Goal: Information Seeking & Learning: Learn about a topic

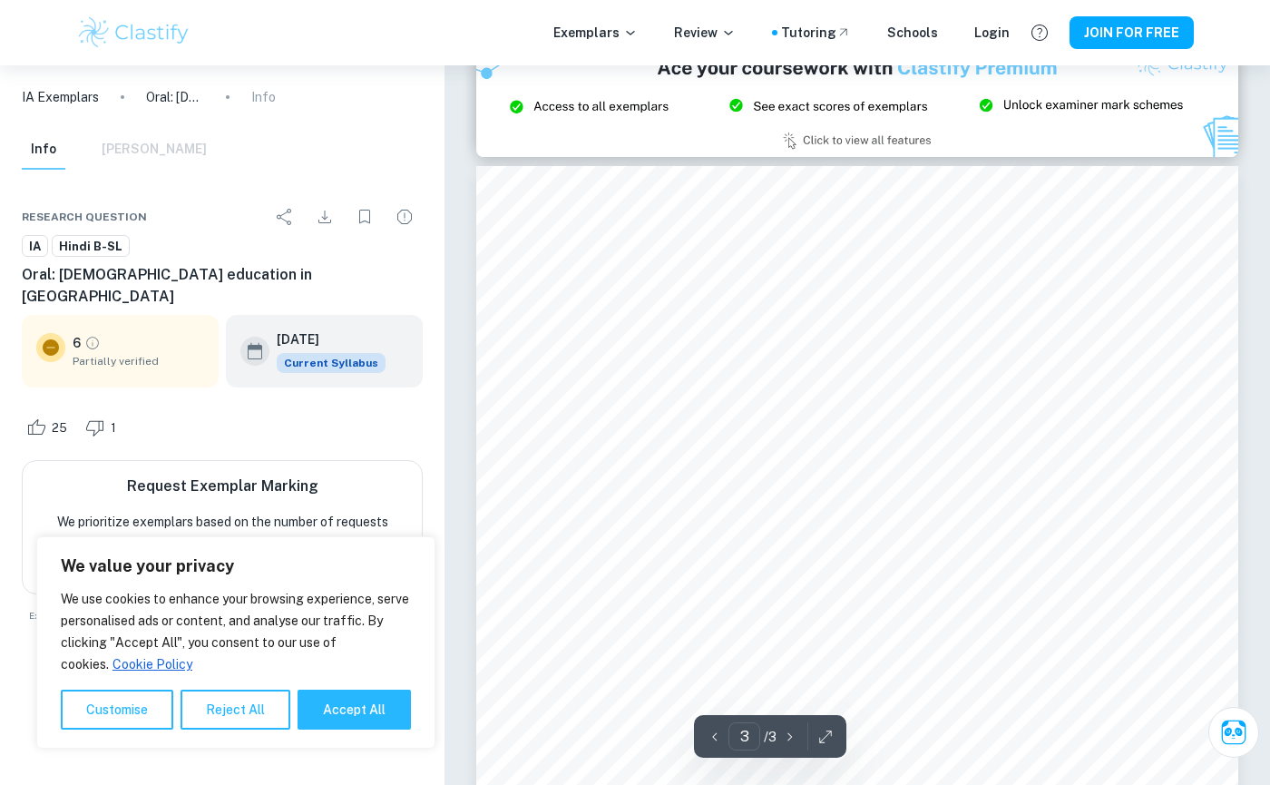
scroll to position [2338, 0]
click at [70, 240] on span "Hindi B-SL" at bounding box center [91, 247] width 76 height 18
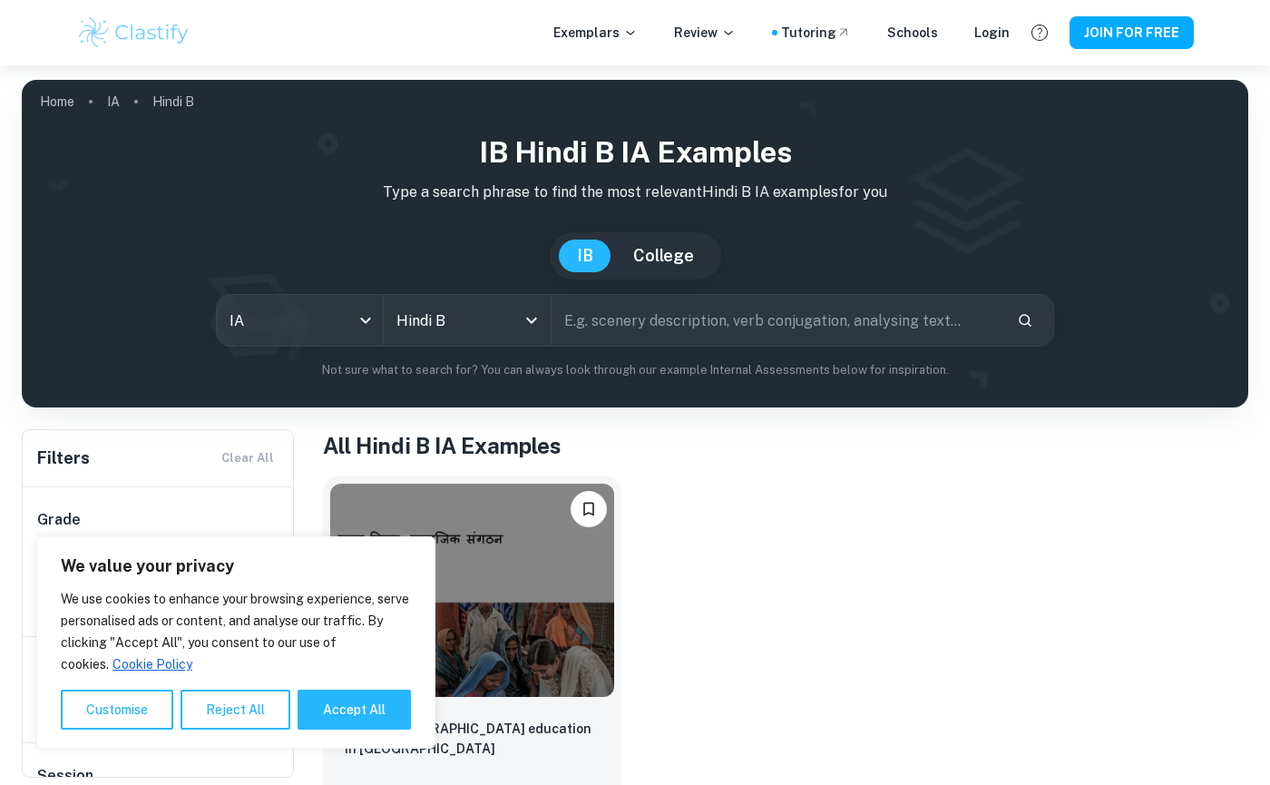
scroll to position [1, 0]
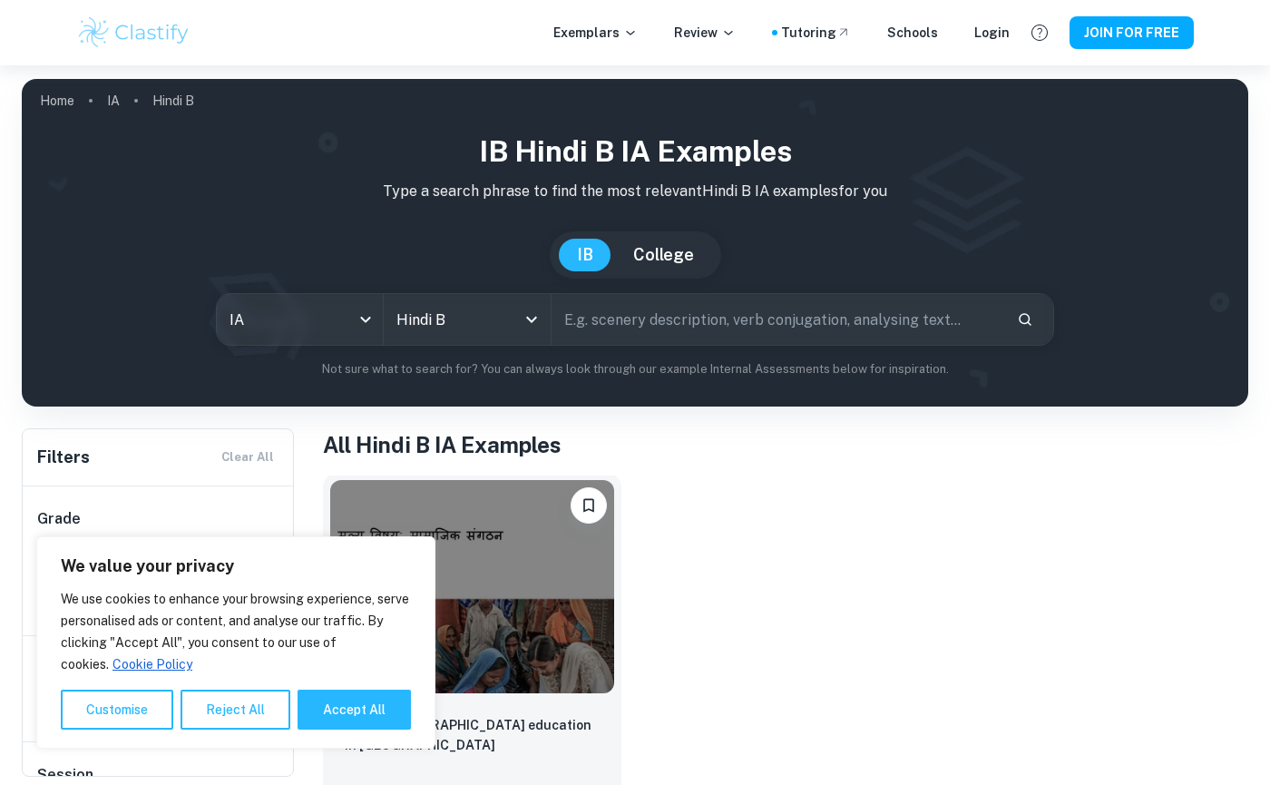
scroll to position [377, 0]
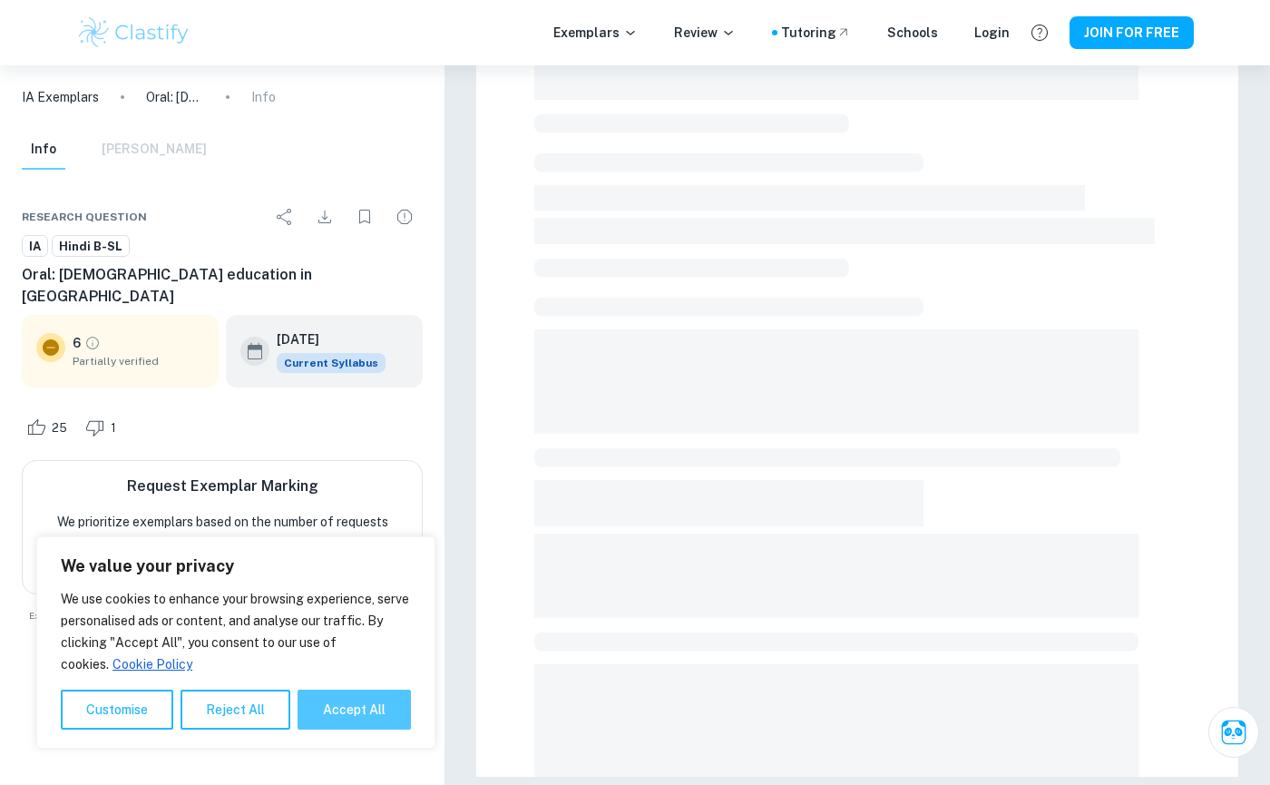
click at [347, 707] on button "Accept All" at bounding box center [354, 710] width 113 height 40
checkbox input "true"
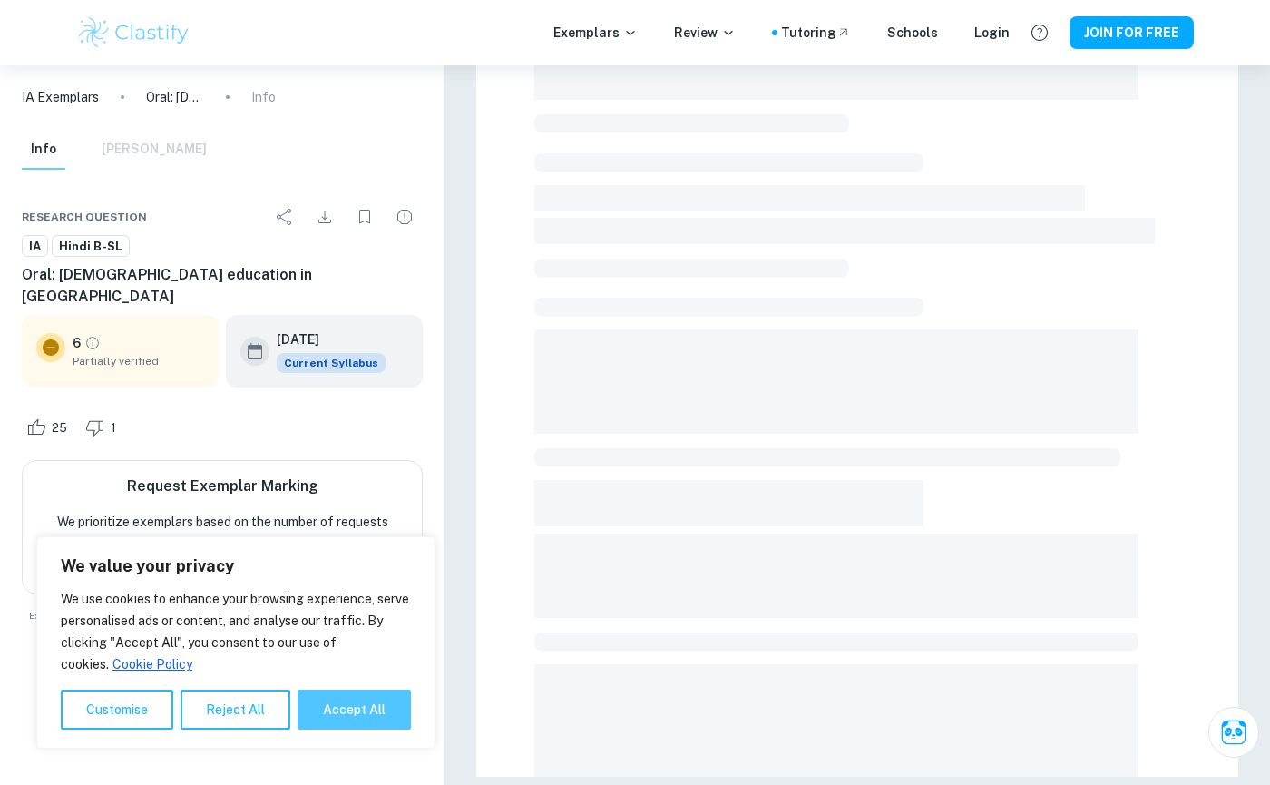
checkbox input "true"
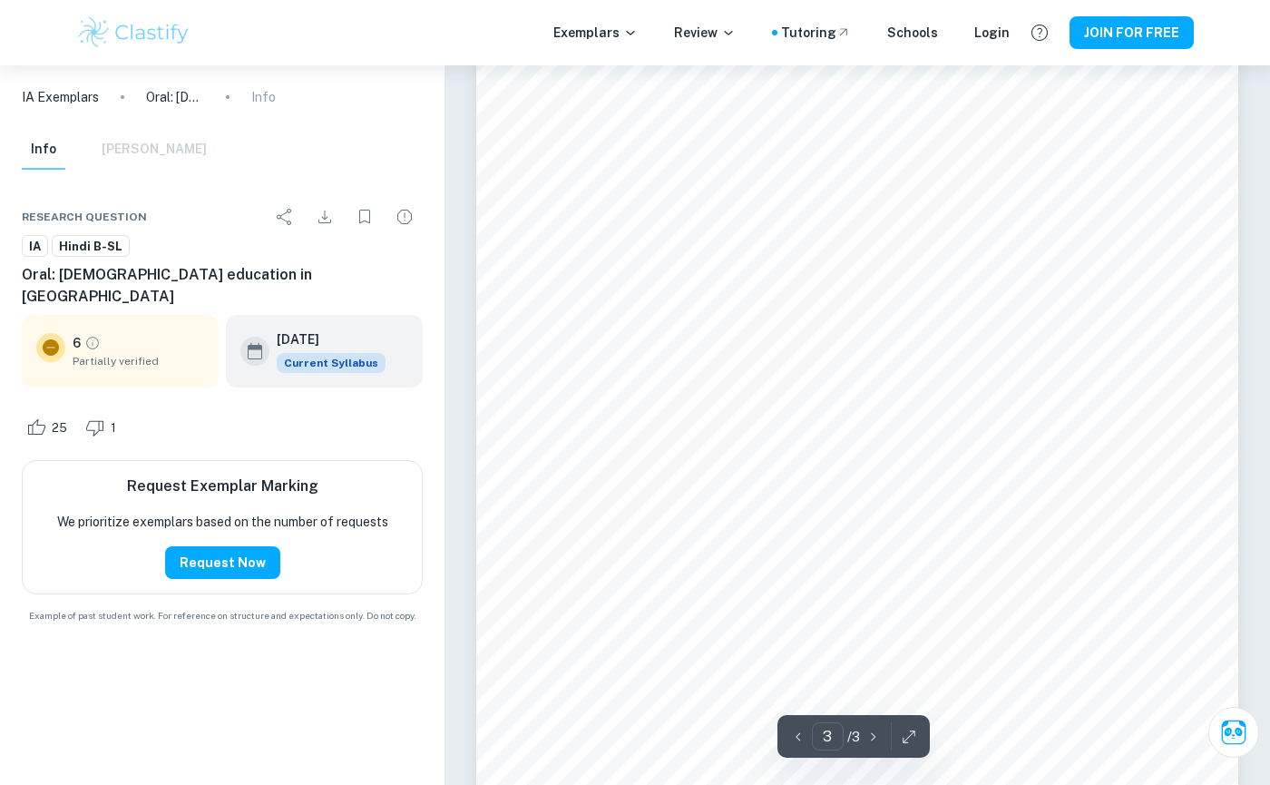
scroll to position [2812, 0]
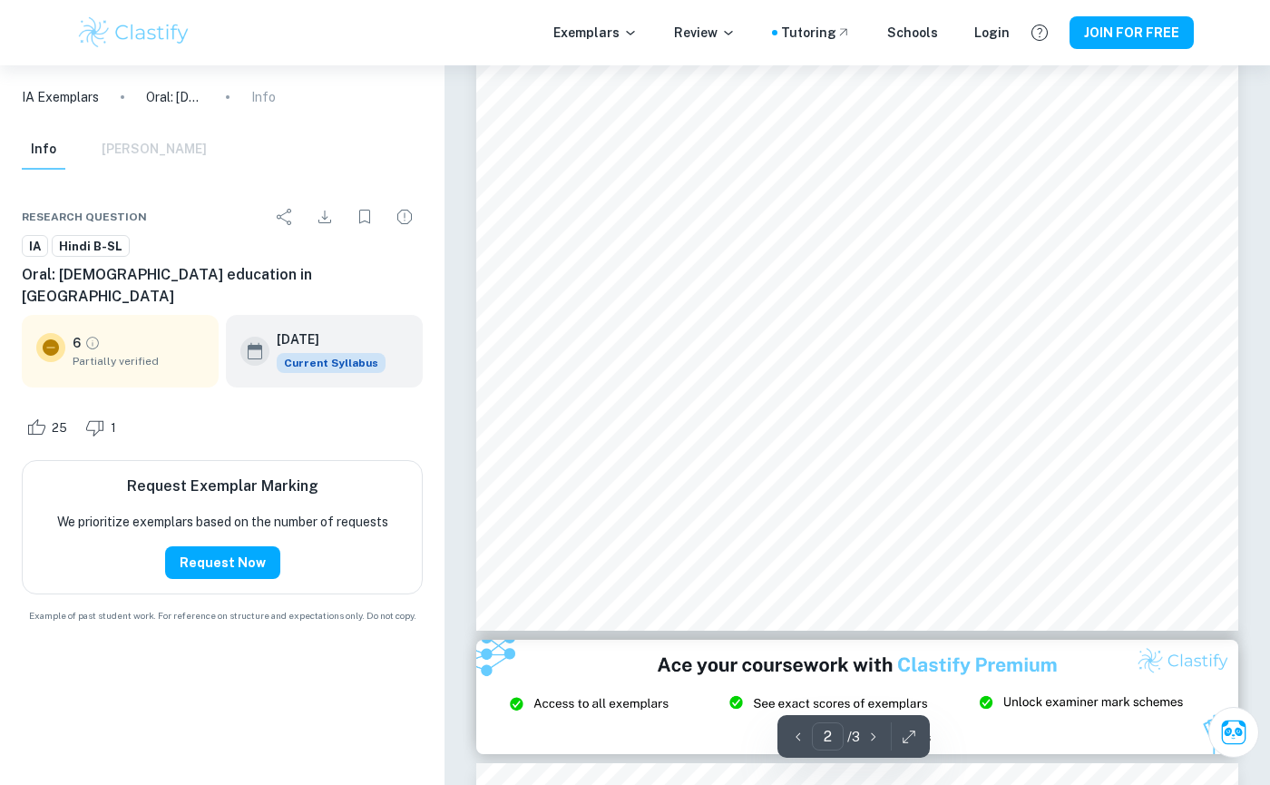
type input "3"
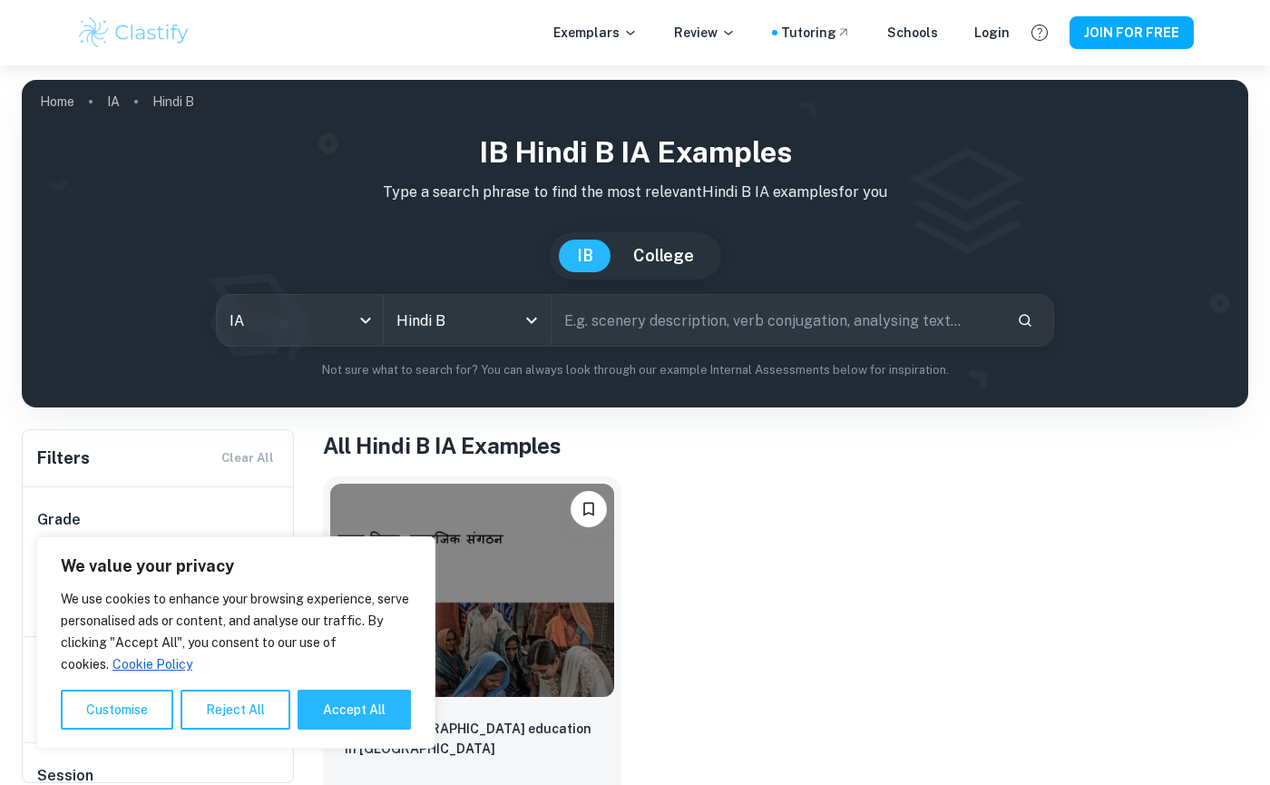
scroll to position [65, 0]
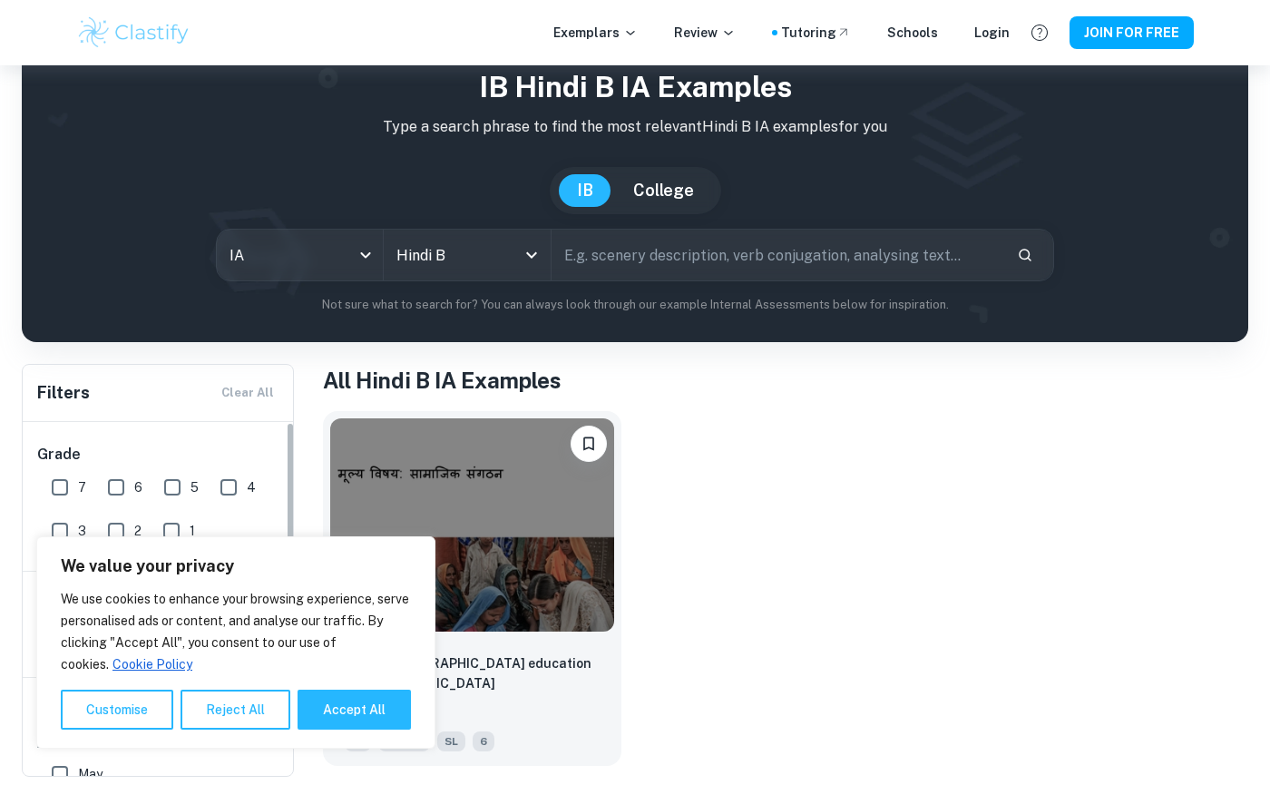
click at [57, 489] on input "7" at bounding box center [60, 487] width 36 height 36
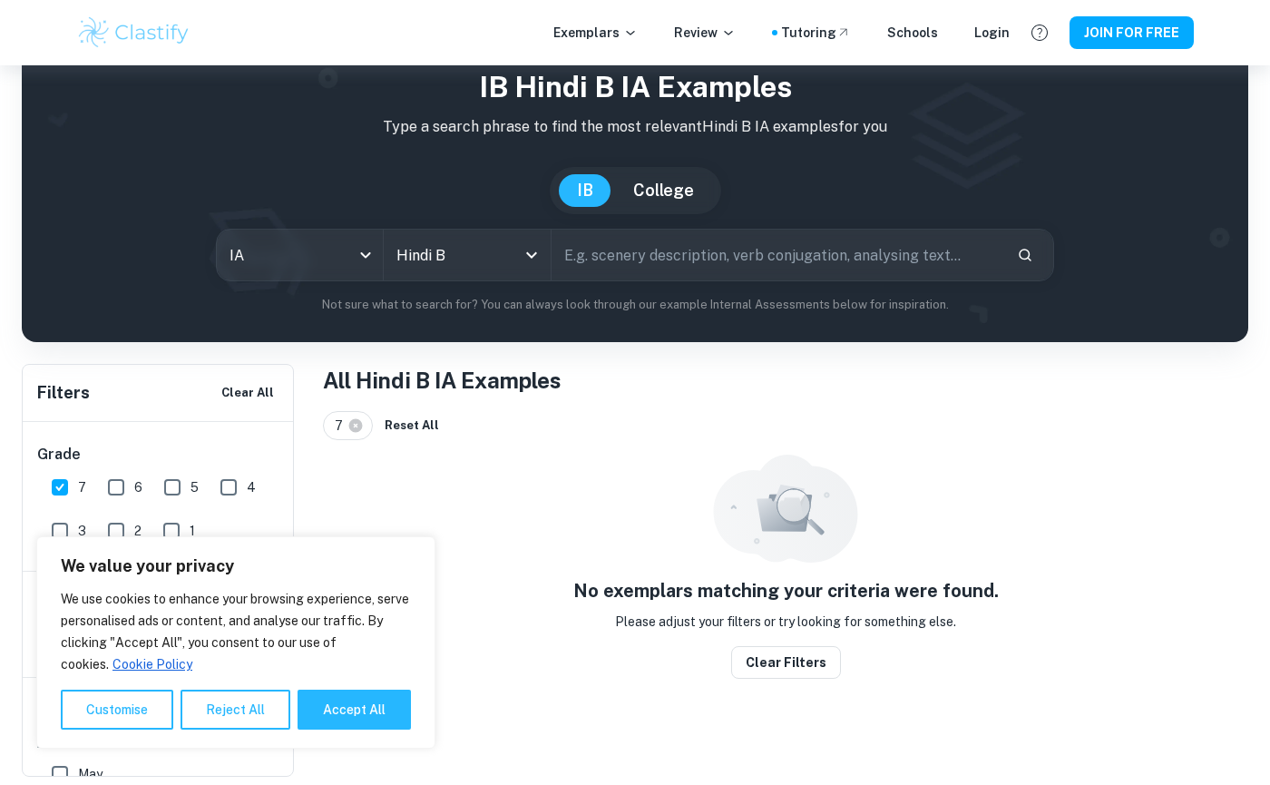
click at [60, 479] on input "7" at bounding box center [60, 487] width 36 height 36
checkbox input "false"
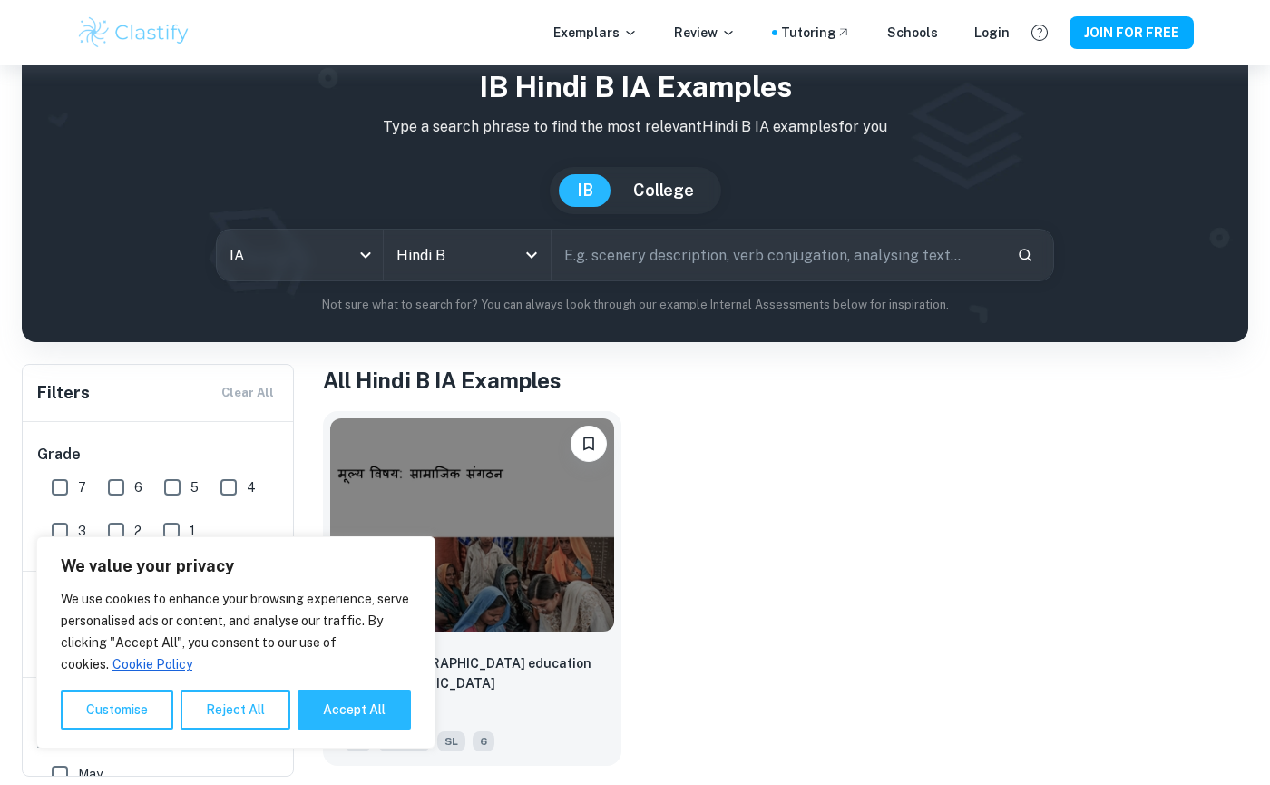
click at [142, 486] on div "6" at bounding box center [129, 484] width 56 height 44
click at [137, 486] on span "6" at bounding box center [138, 487] width 8 height 20
click at [134, 486] on input "6" at bounding box center [116, 487] width 36 height 36
checkbox input "true"
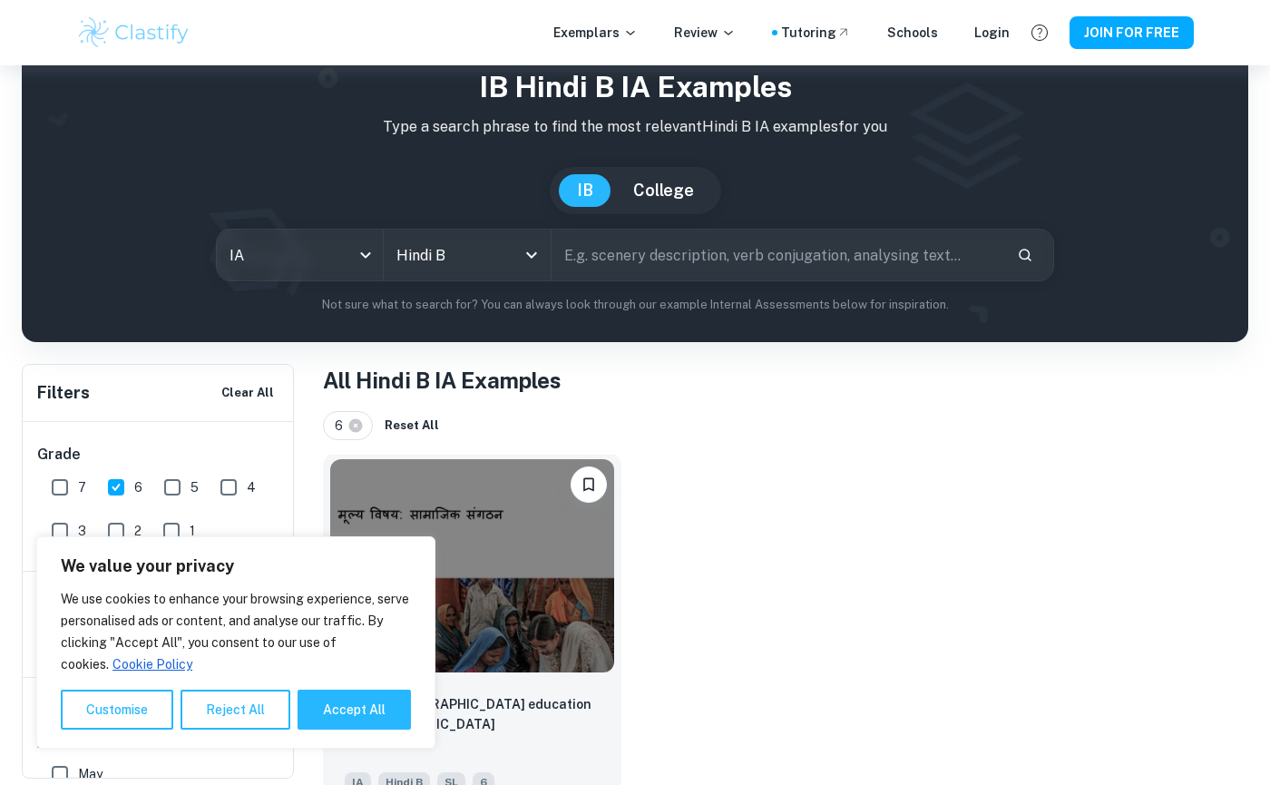
scroll to position [89, 0]
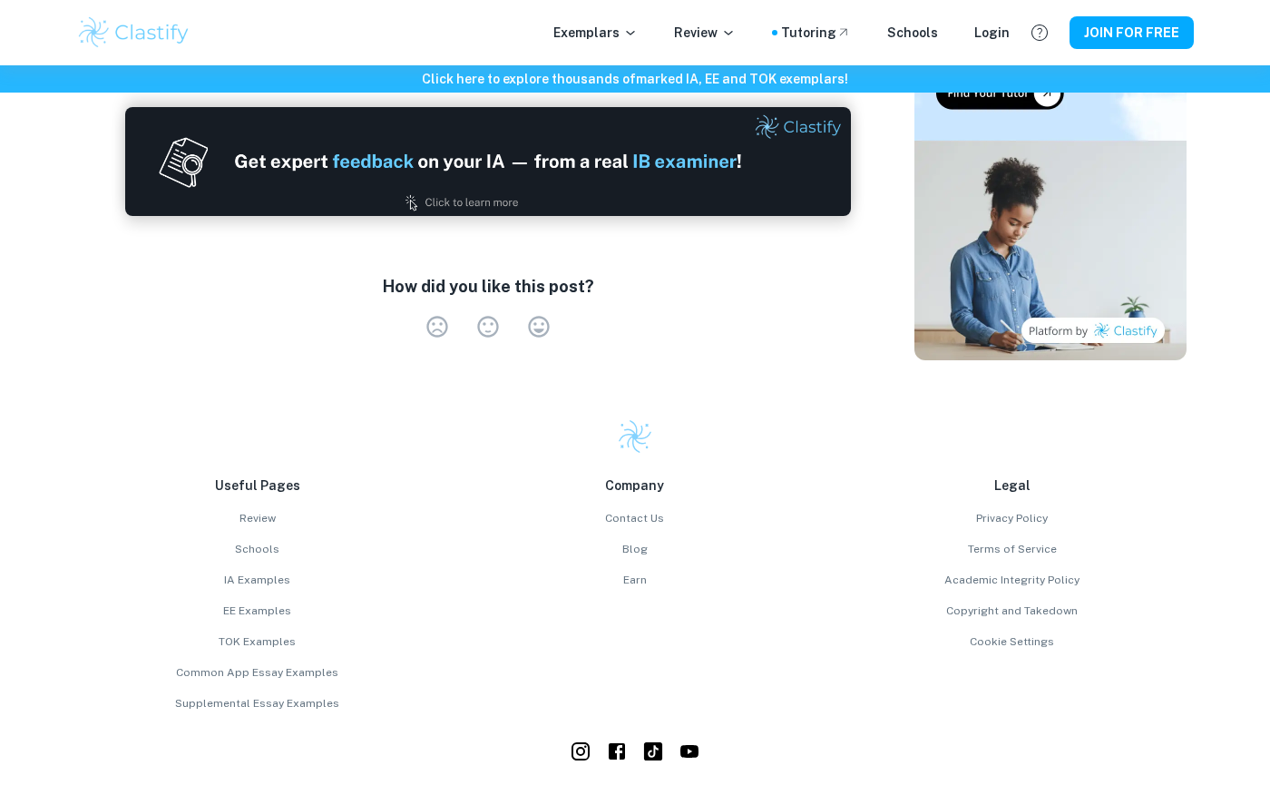
scroll to position [1503, 0]
